Goal: Navigation & Orientation: Find specific page/section

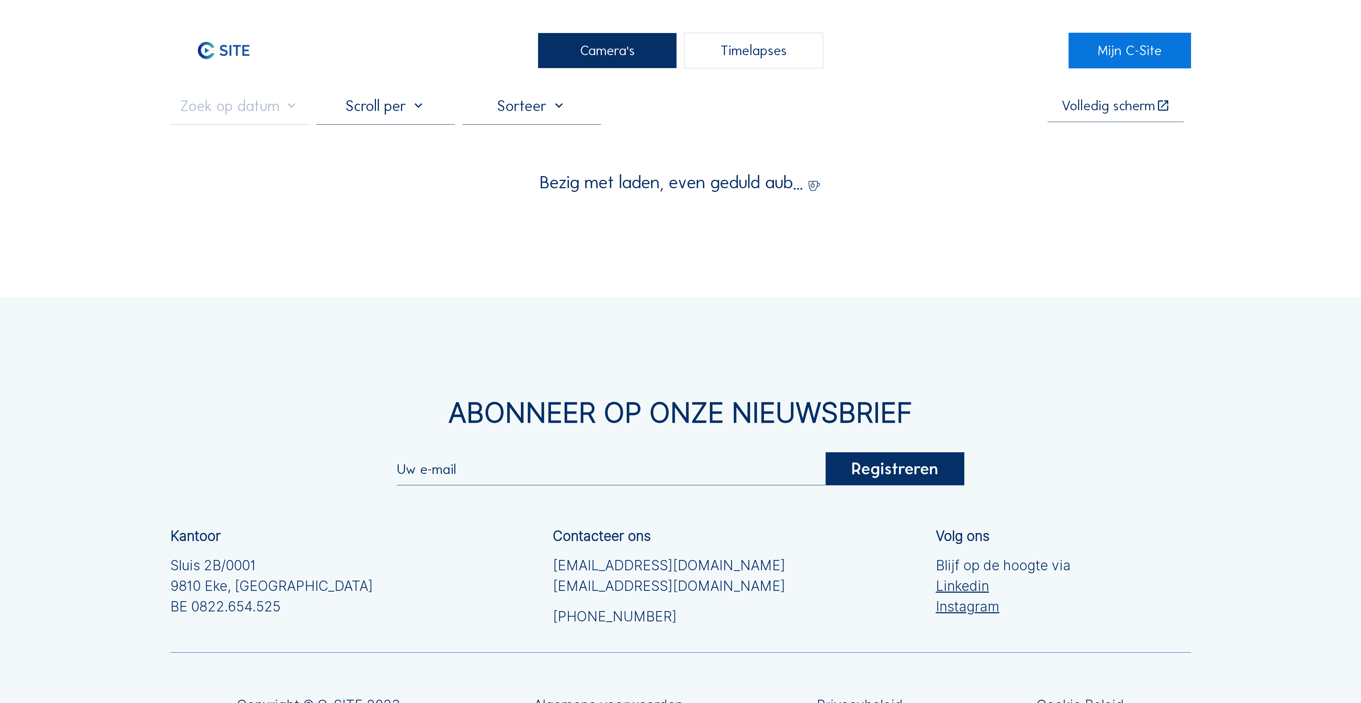
click at [593, 54] on div "Camera's" at bounding box center [607, 51] width 139 height 36
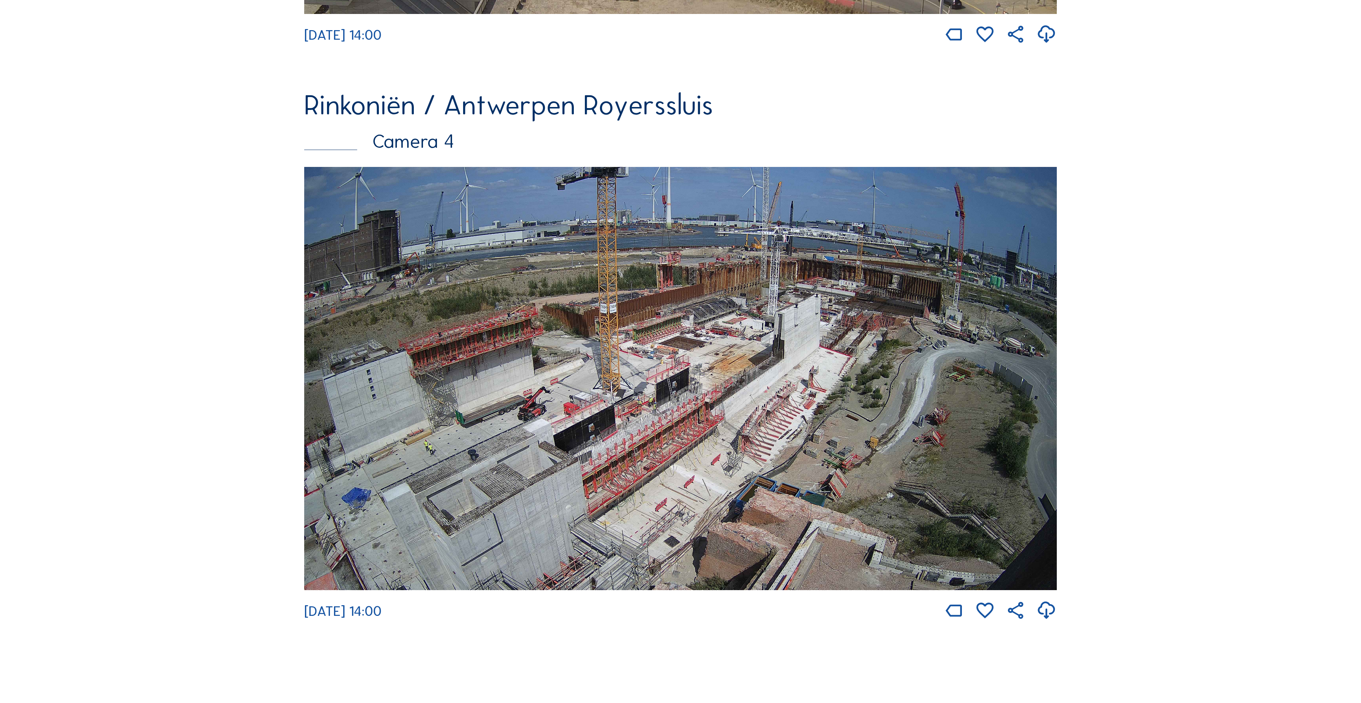
scroll to position [2571, 0]
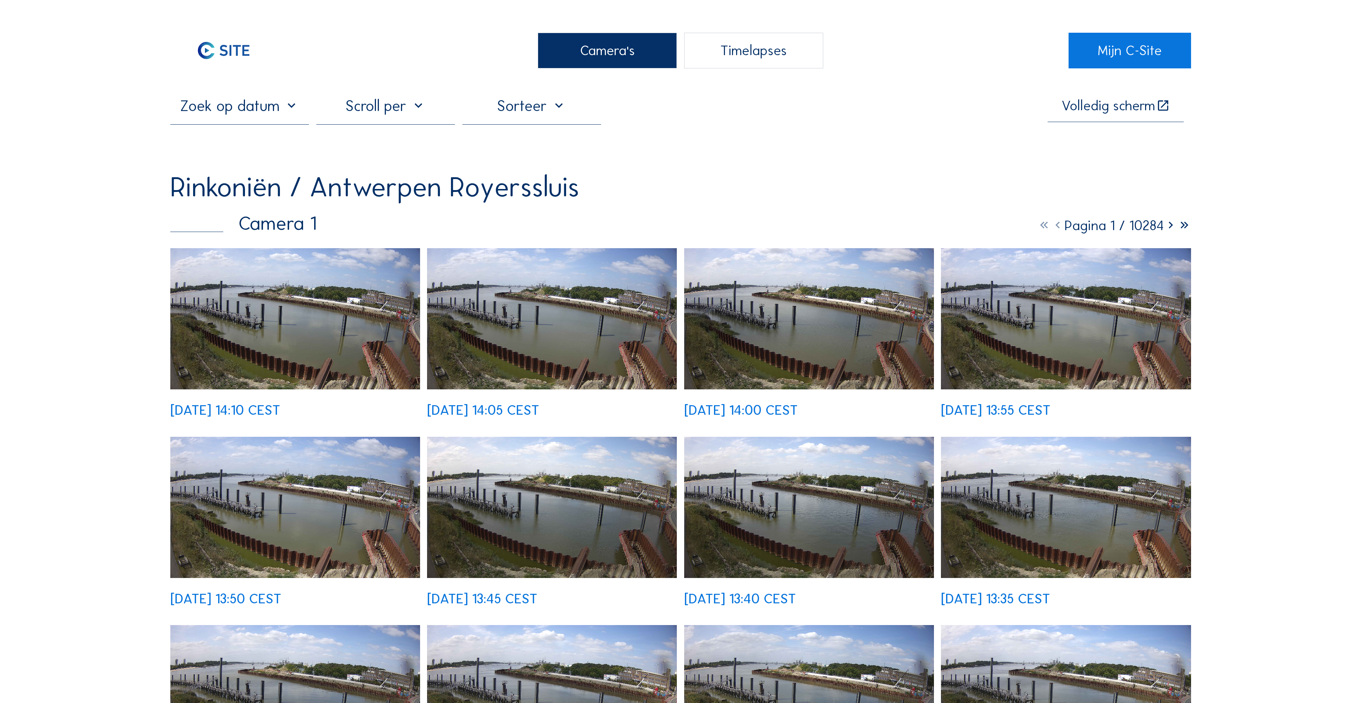
click at [564, 49] on div "Camera's" at bounding box center [607, 51] width 139 height 36
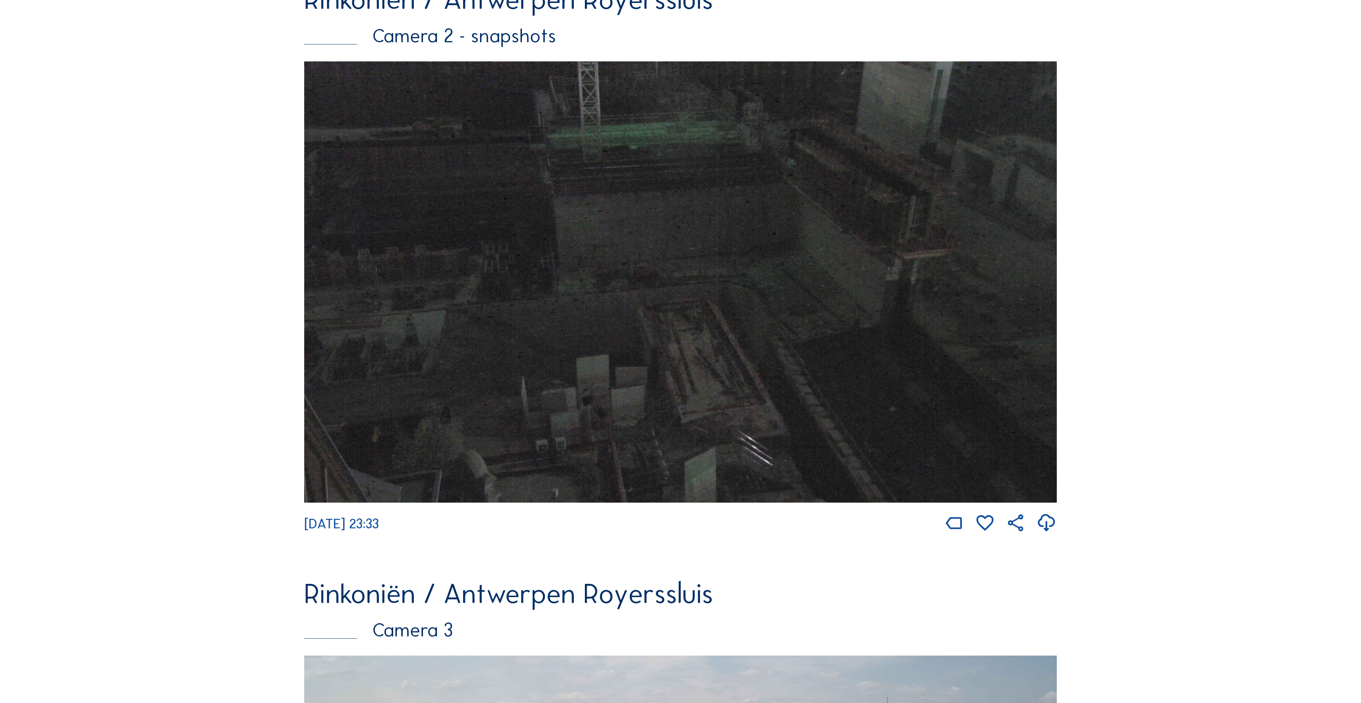
scroll to position [1761, 0]
